Goal: Communication & Community: Ask a question

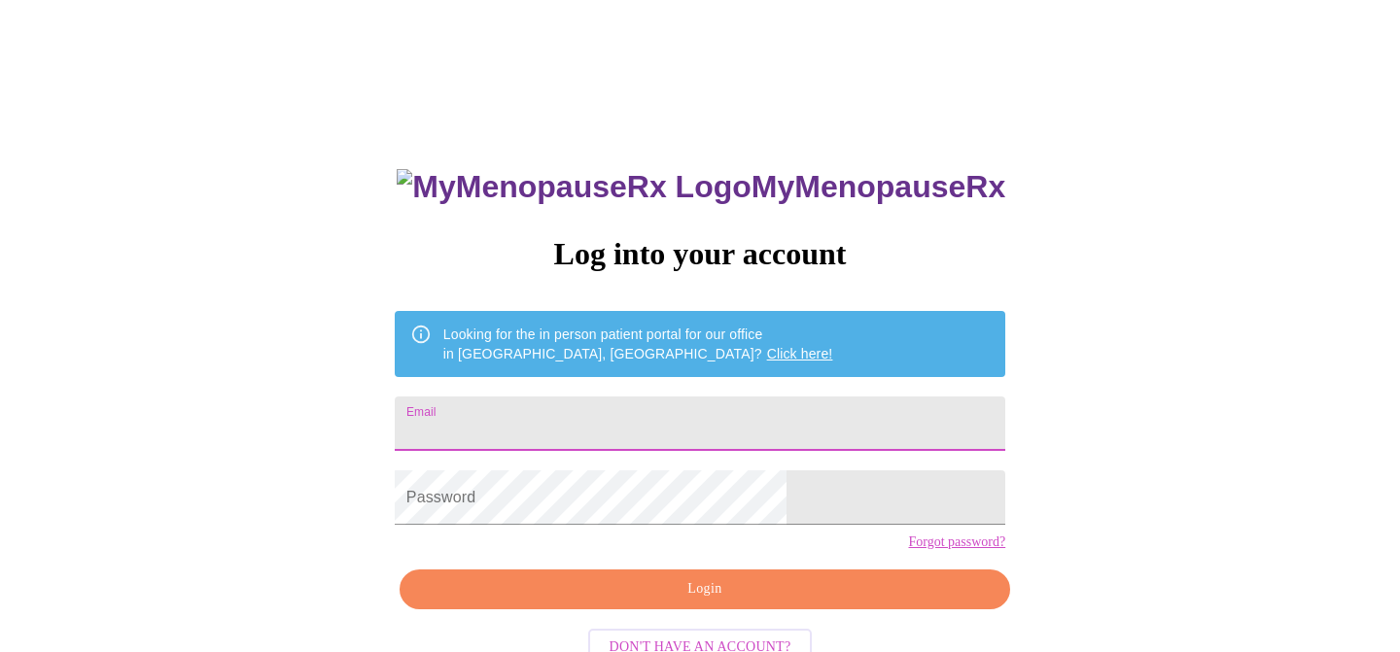
click at [667, 419] on input "Email" at bounding box center [700, 424] width 611 height 54
type input "[EMAIL_ADDRESS][DOMAIN_NAME]"
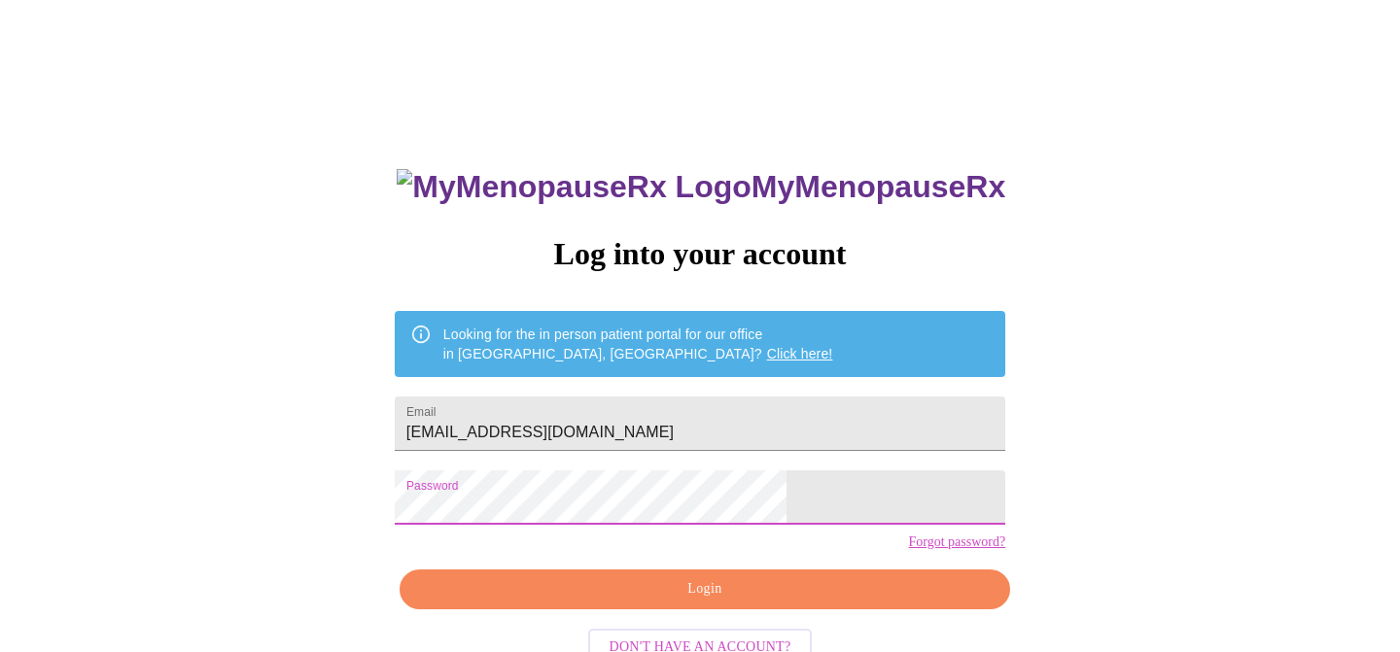
click at [656, 602] on span "Login" at bounding box center [705, 589] width 566 height 24
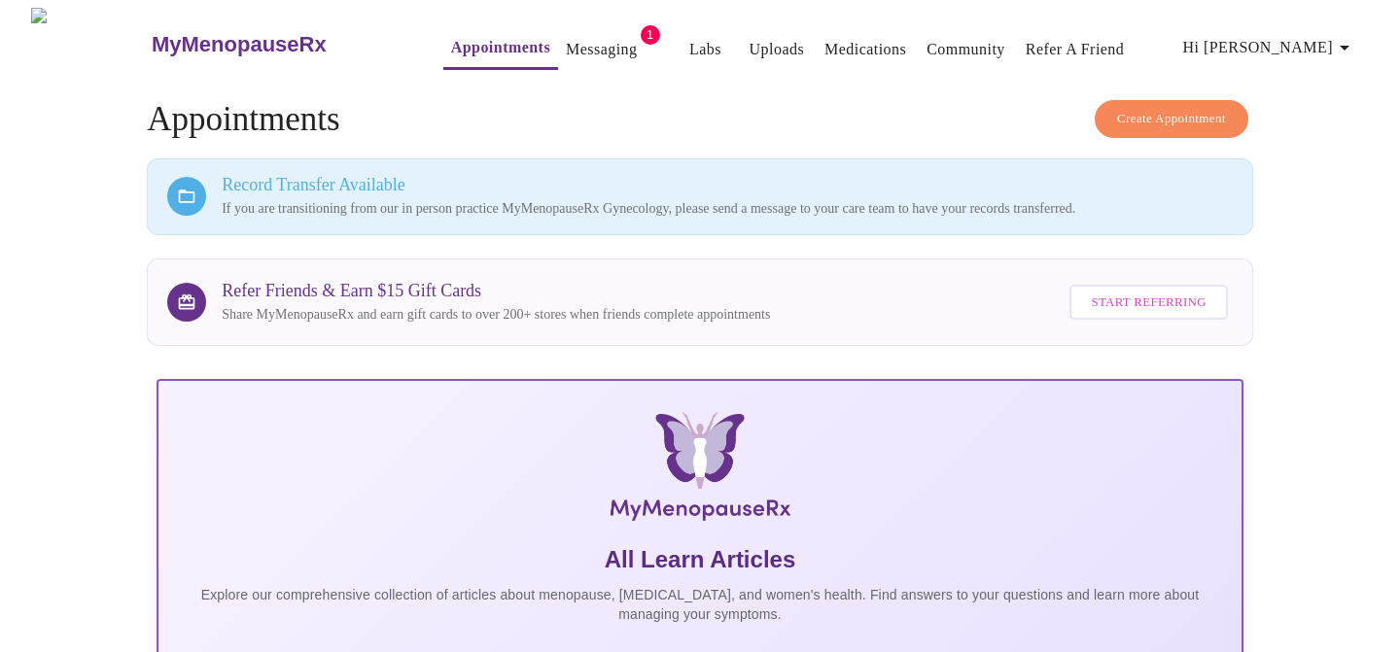
click at [566, 49] on link "Messaging" at bounding box center [601, 49] width 71 height 27
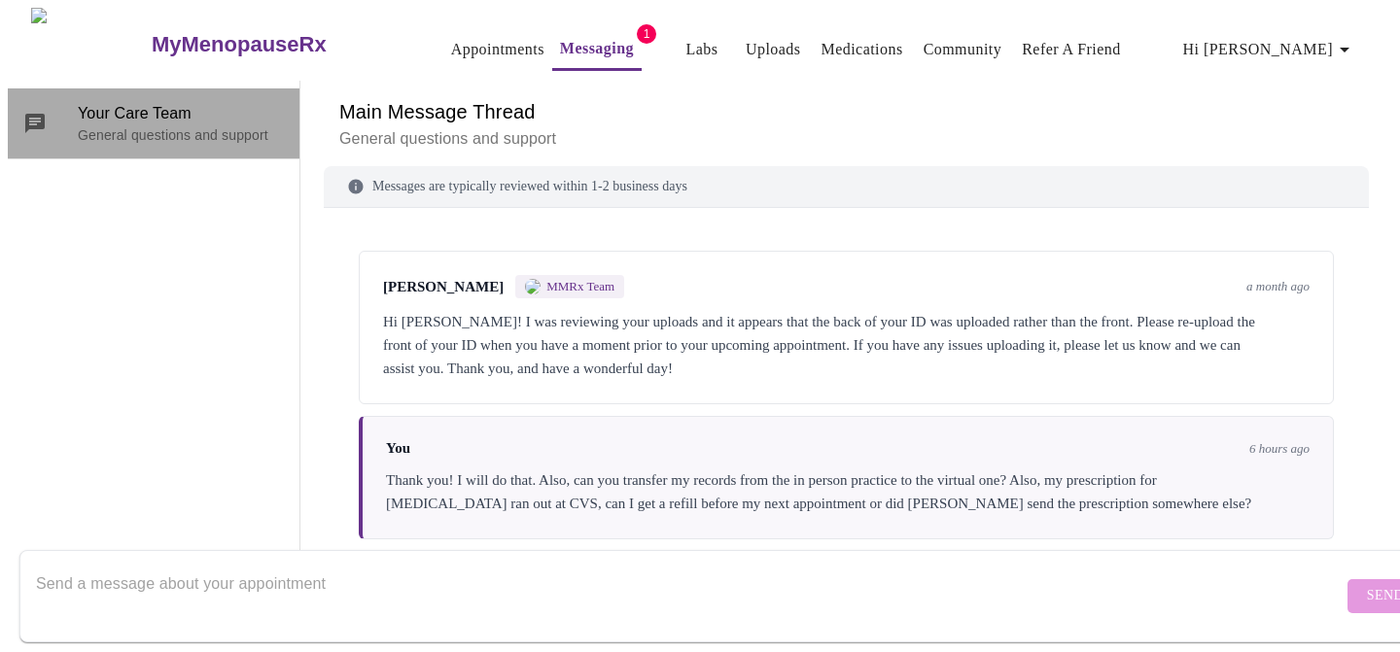
click at [190, 125] on p "General questions and support" at bounding box center [181, 134] width 206 height 19
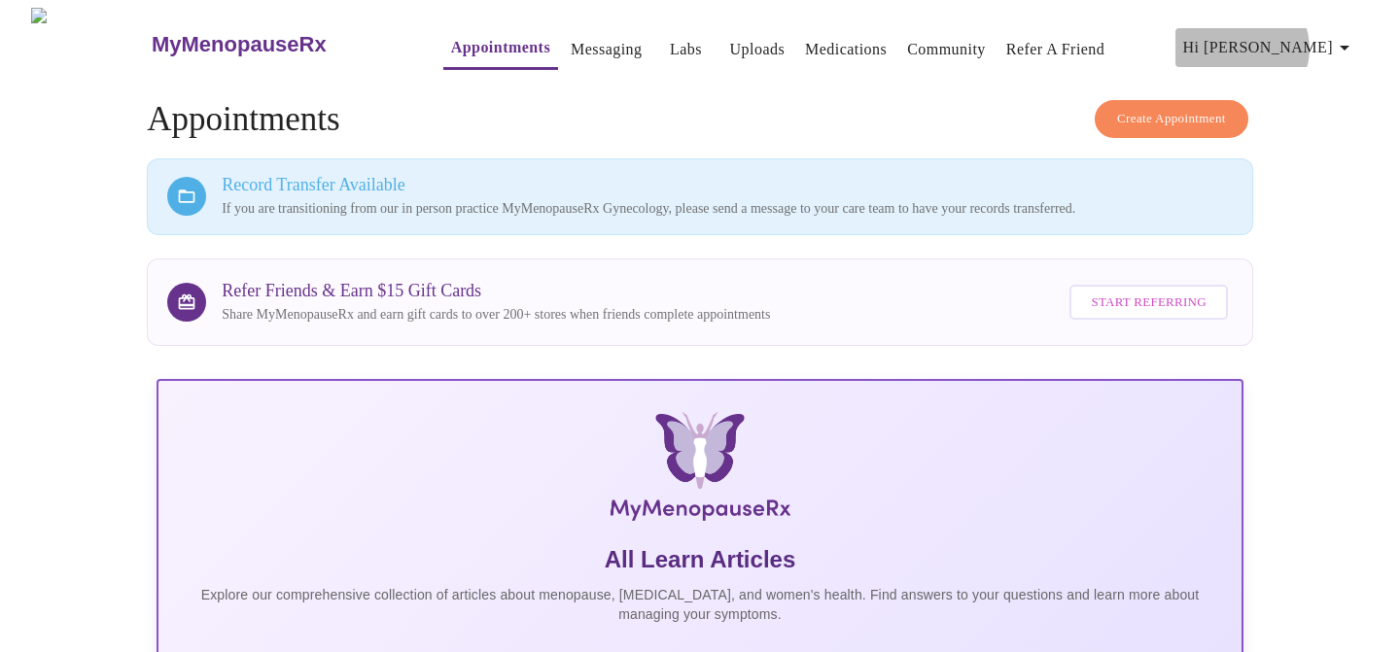
click at [1335, 41] on span "Hi [PERSON_NAME]" at bounding box center [1269, 47] width 173 height 27
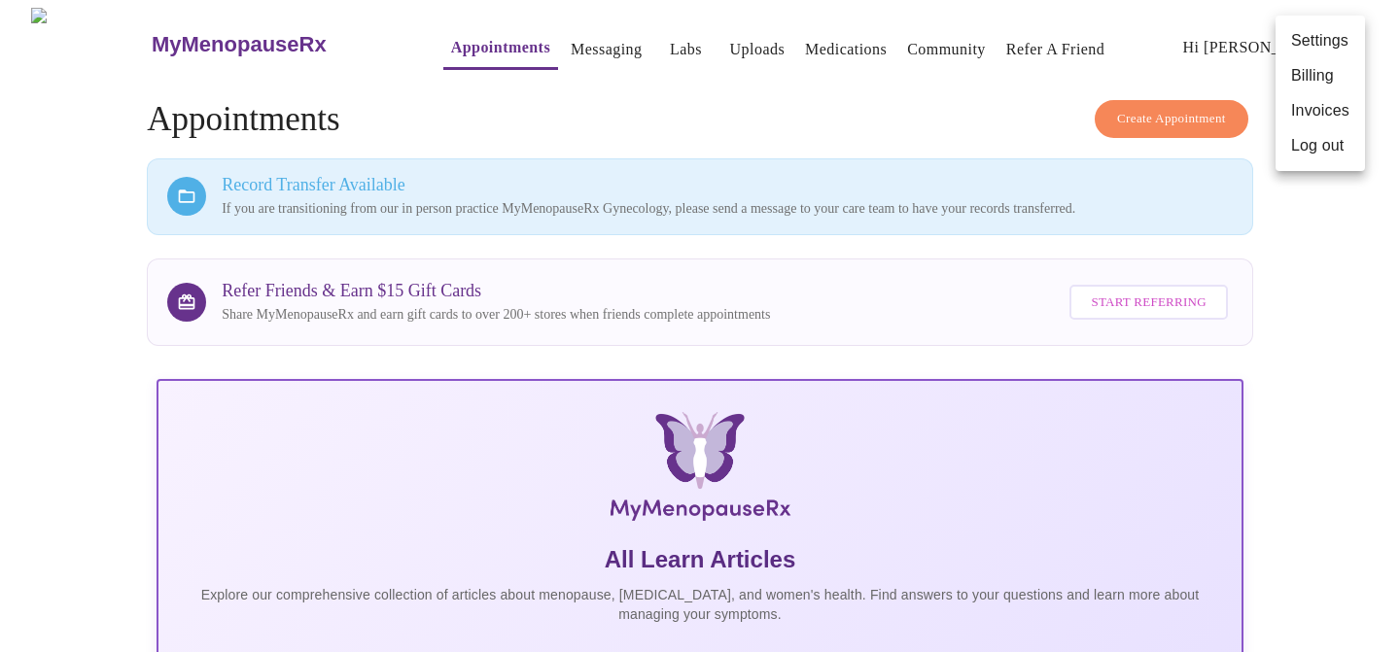
click at [1324, 140] on li "Log out" at bounding box center [1320, 145] width 89 height 35
